Goal: Find specific page/section: Find specific page/section

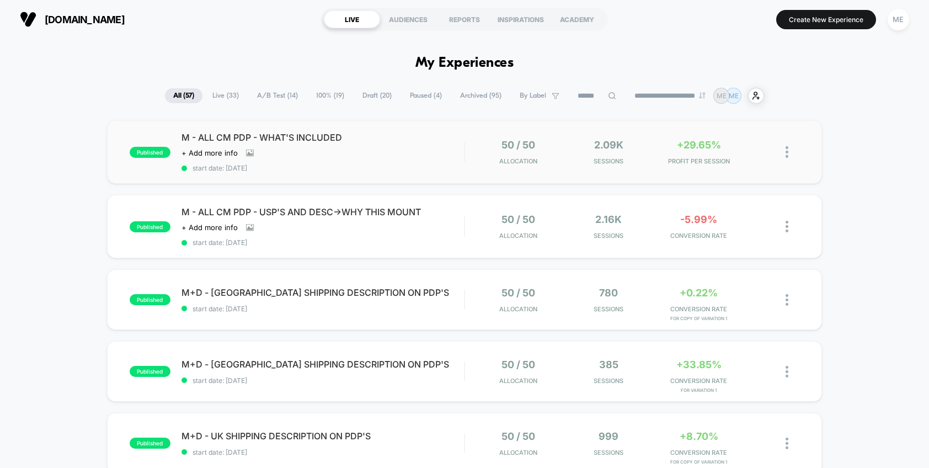
scroll to position [7, 0]
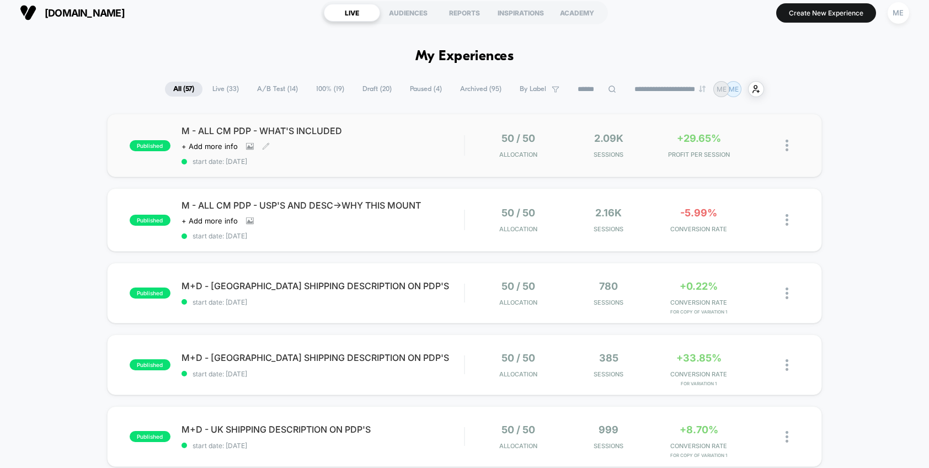
click at [451, 134] on span "M - ALL CM PDP - WHAT'S INCLUDED" at bounding box center [323, 130] width 283 height 11
